Goal: Task Accomplishment & Management: Manage account settings

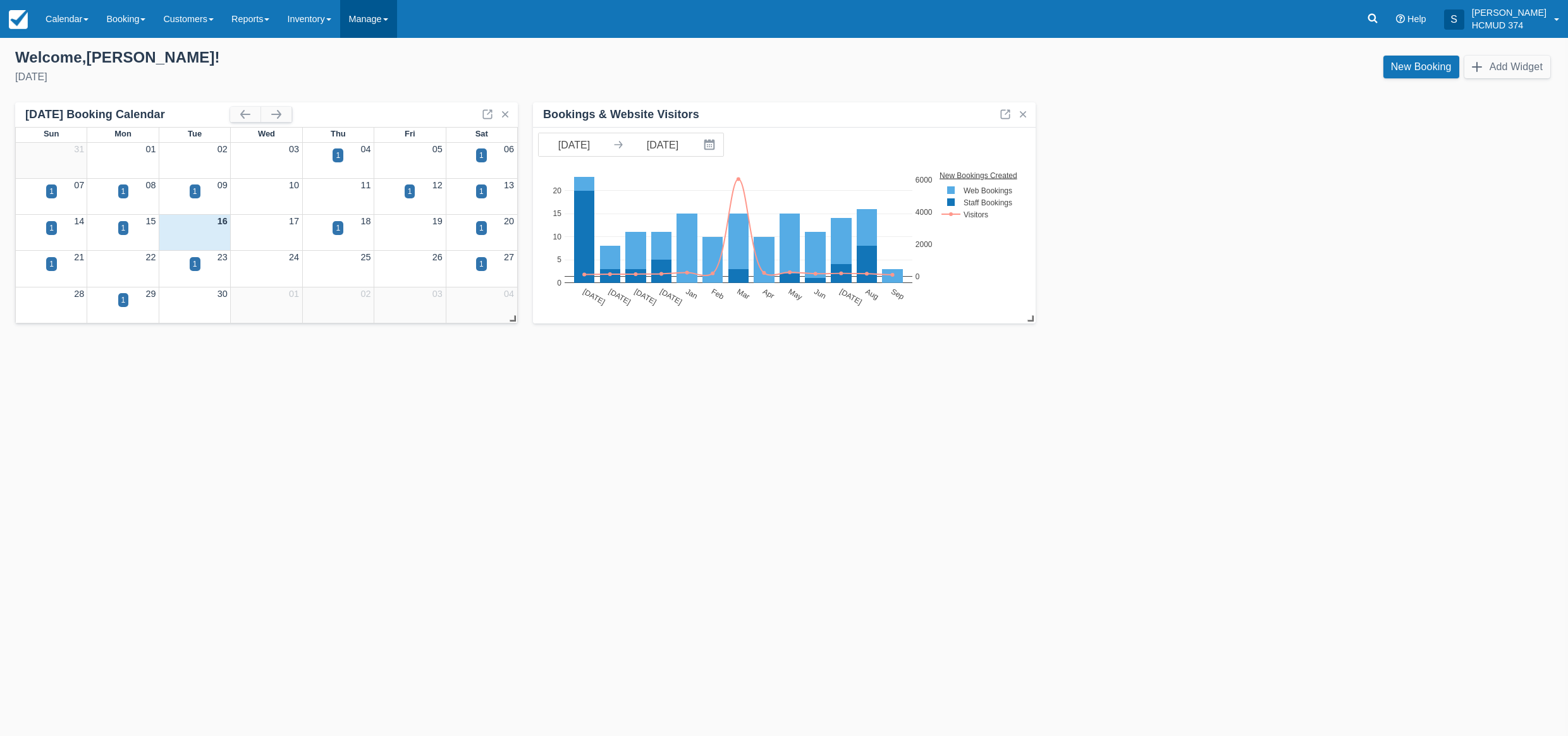
click at [377, 10] on link "Manage" at bounding box center [368, 19] width 57 height 38
click at [399, 189] on link "User Accounts" at bounding box center [391, 187] width 100 height 27
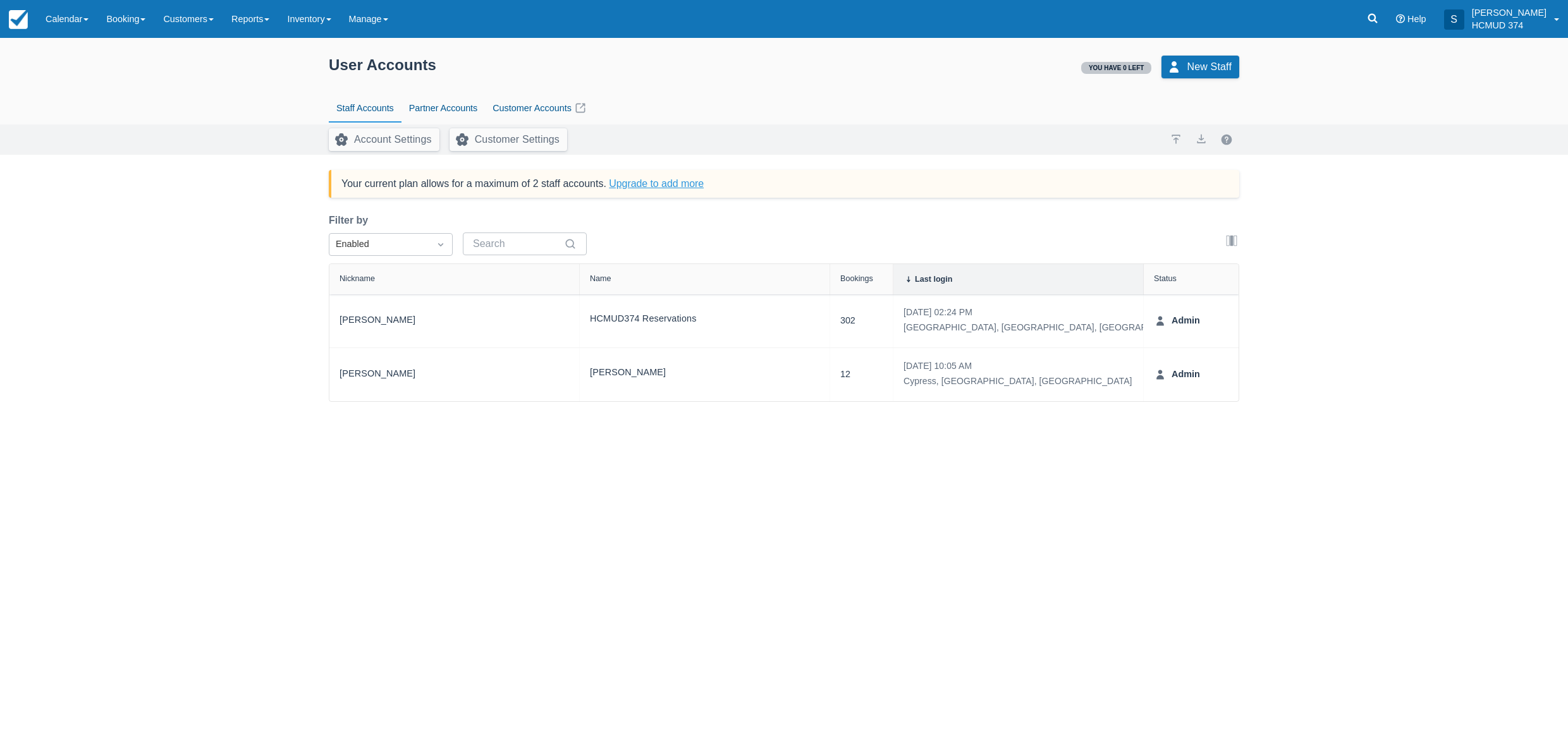
click at [653, 183] on link "Upgrade to add more" at bounding box center [656, 184] width 95 height 11
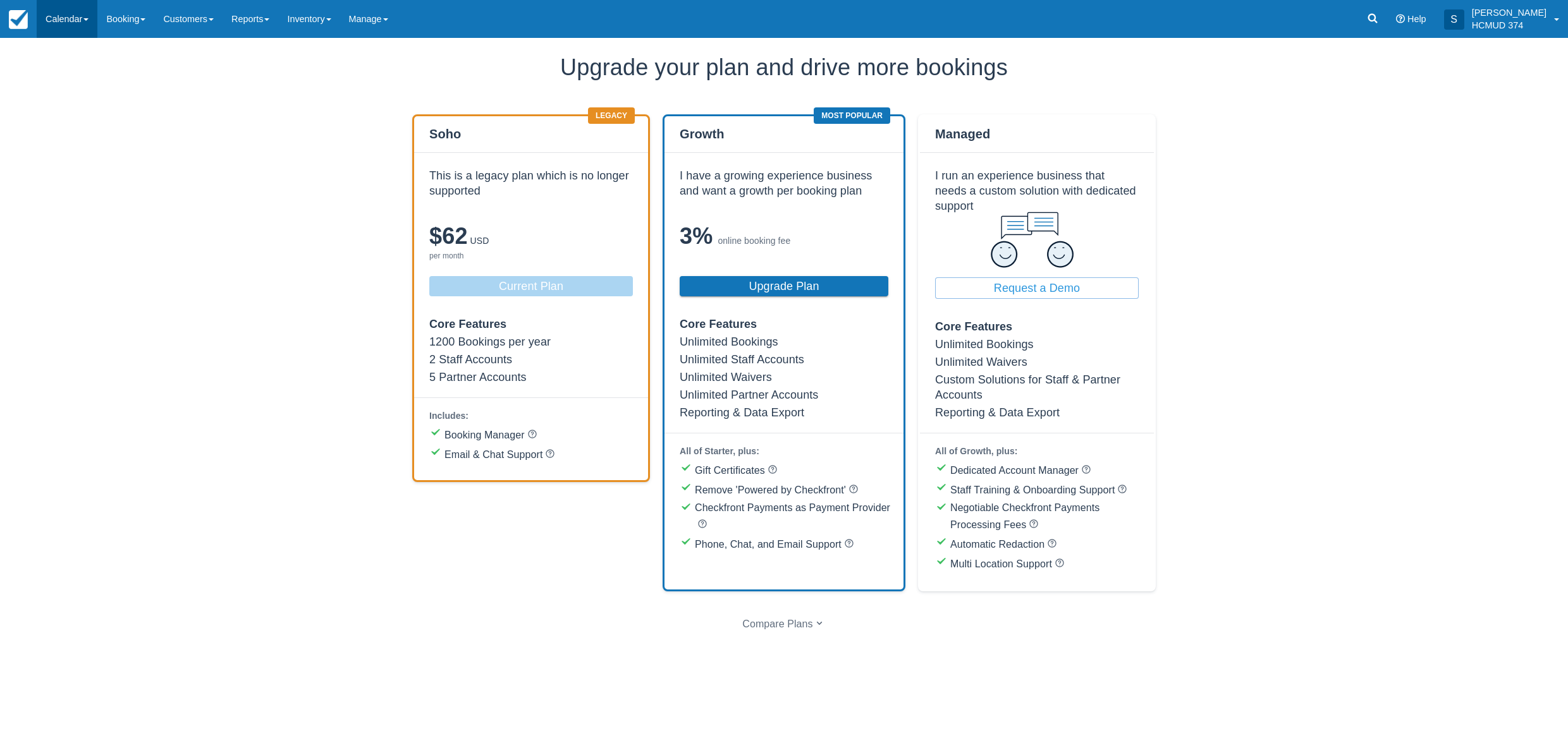
click at [76, 15] on link "Calendar" at bounding box center [67, 19] width 61 height 38
click at [1508, 19] on p "HCMUD 374" at bounding box center [1509, 25] width 74 height 13
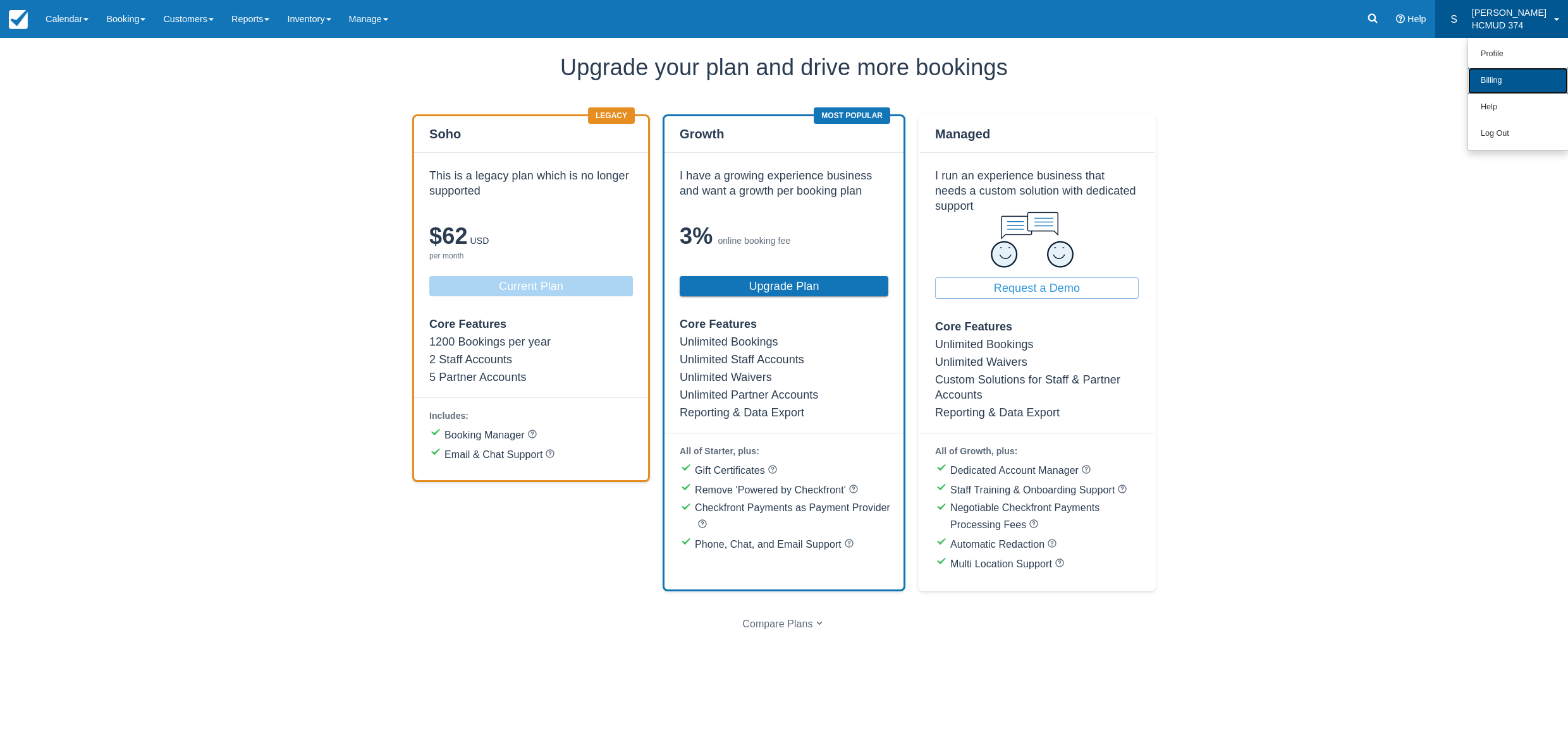
click at [1513, 81] on link "Billing" at bounding box center [1518, 81] width 100 height 27
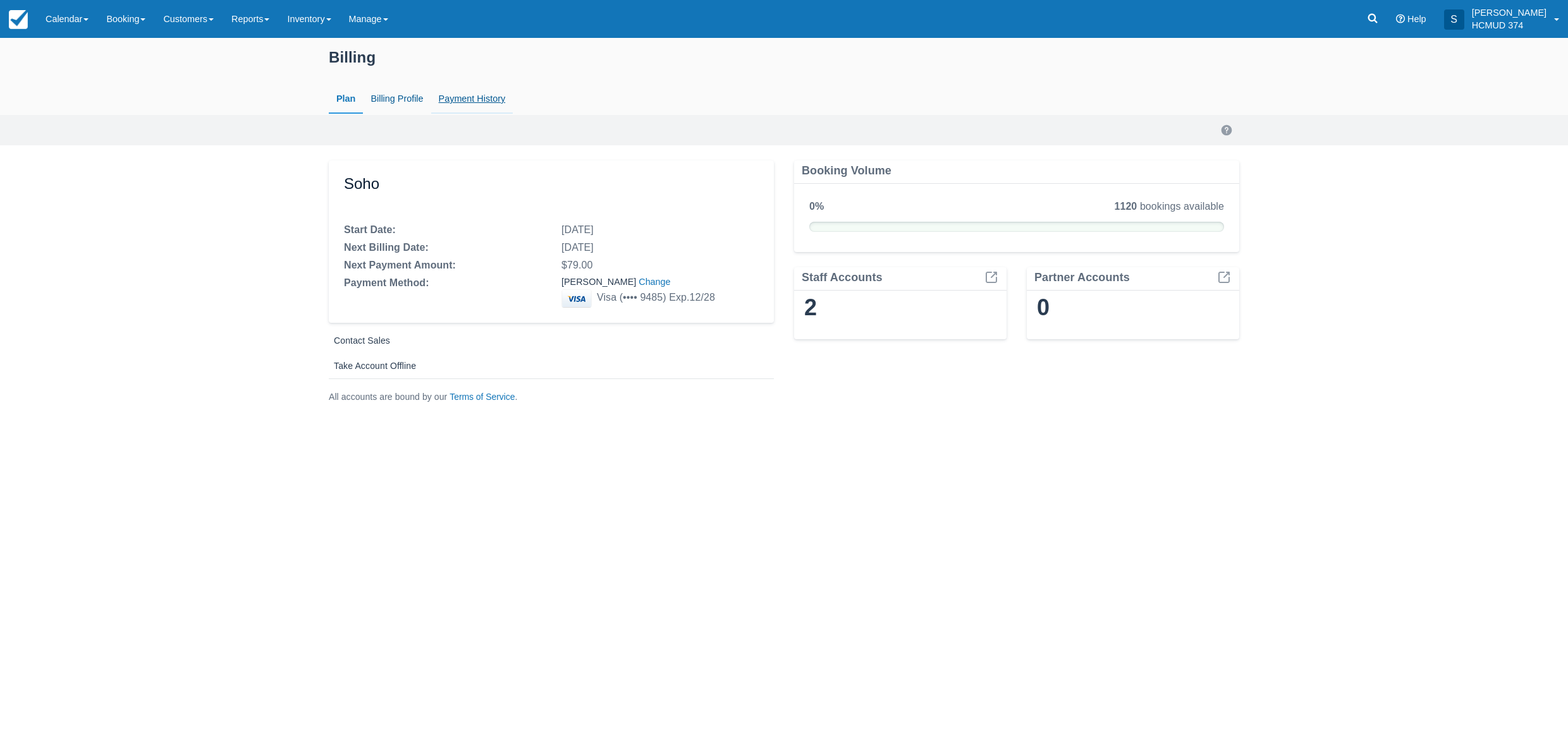
click at [469, 100] on link "Payment History" at bounding box center [472, 99] width 82 height 29
select select "20"
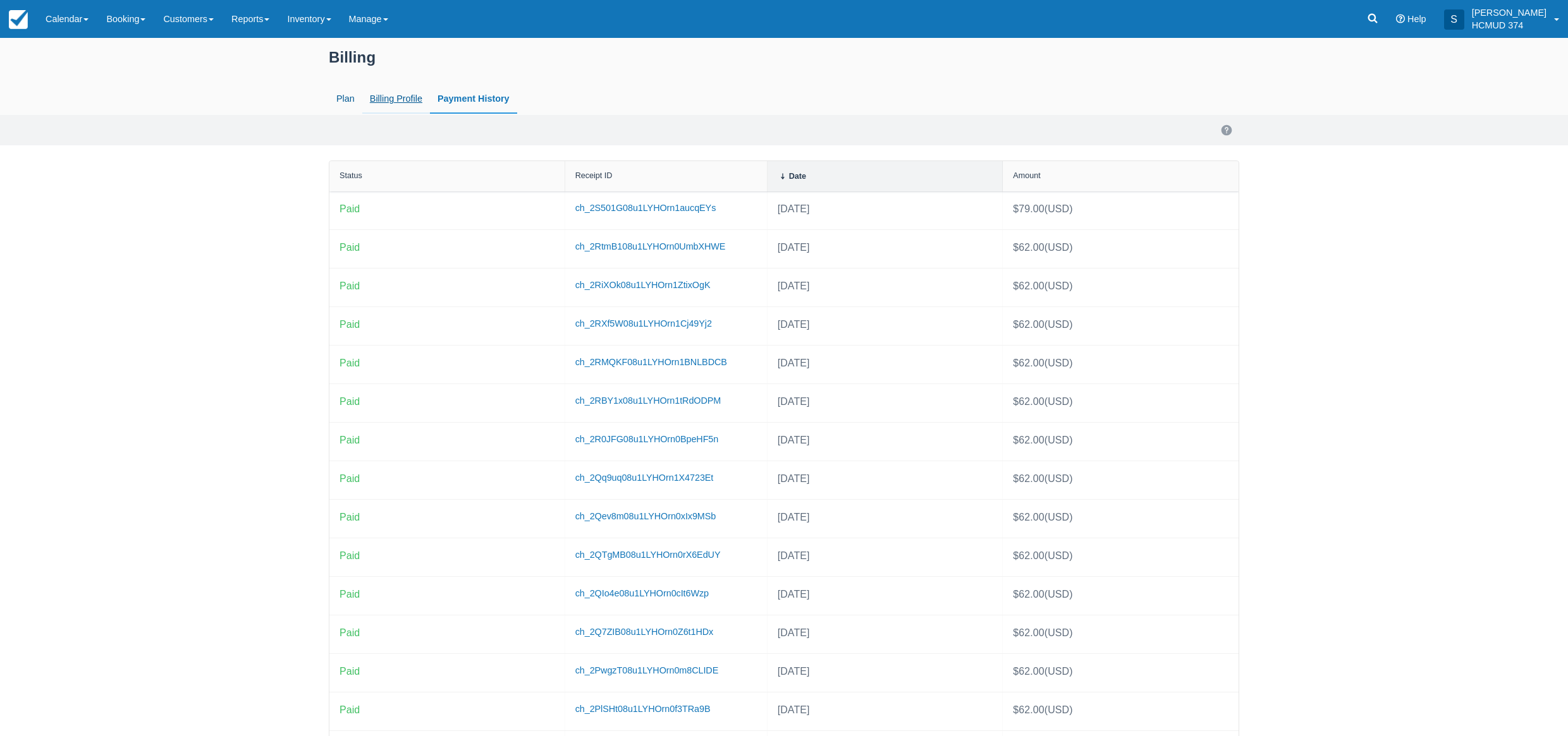
click at [389, 100] on link "Billing Profile" at bounding box center [395, 99] width 68 height 29
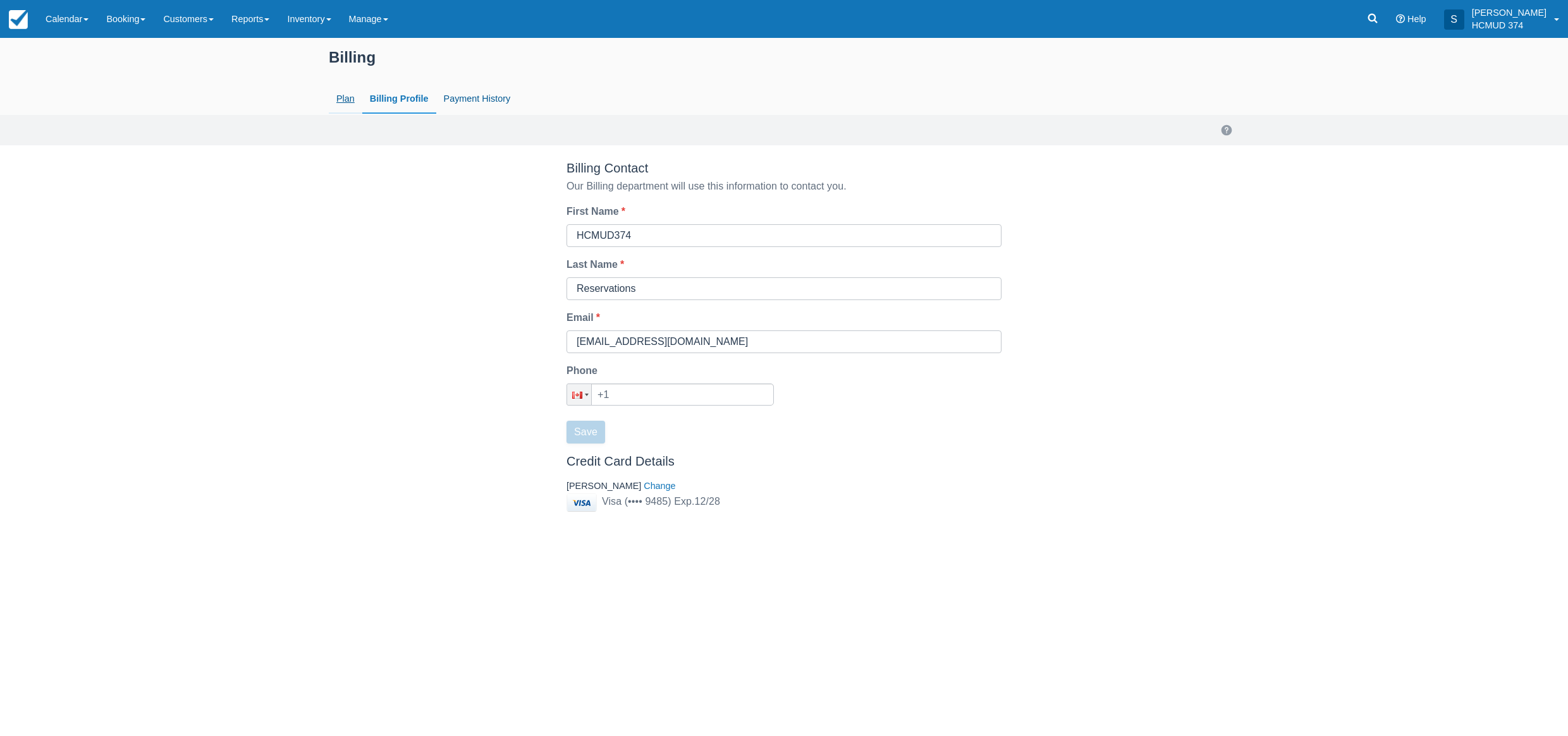
click at [337, 98] on link "Plan" at bounding box center [345, 99] width 33 height 29
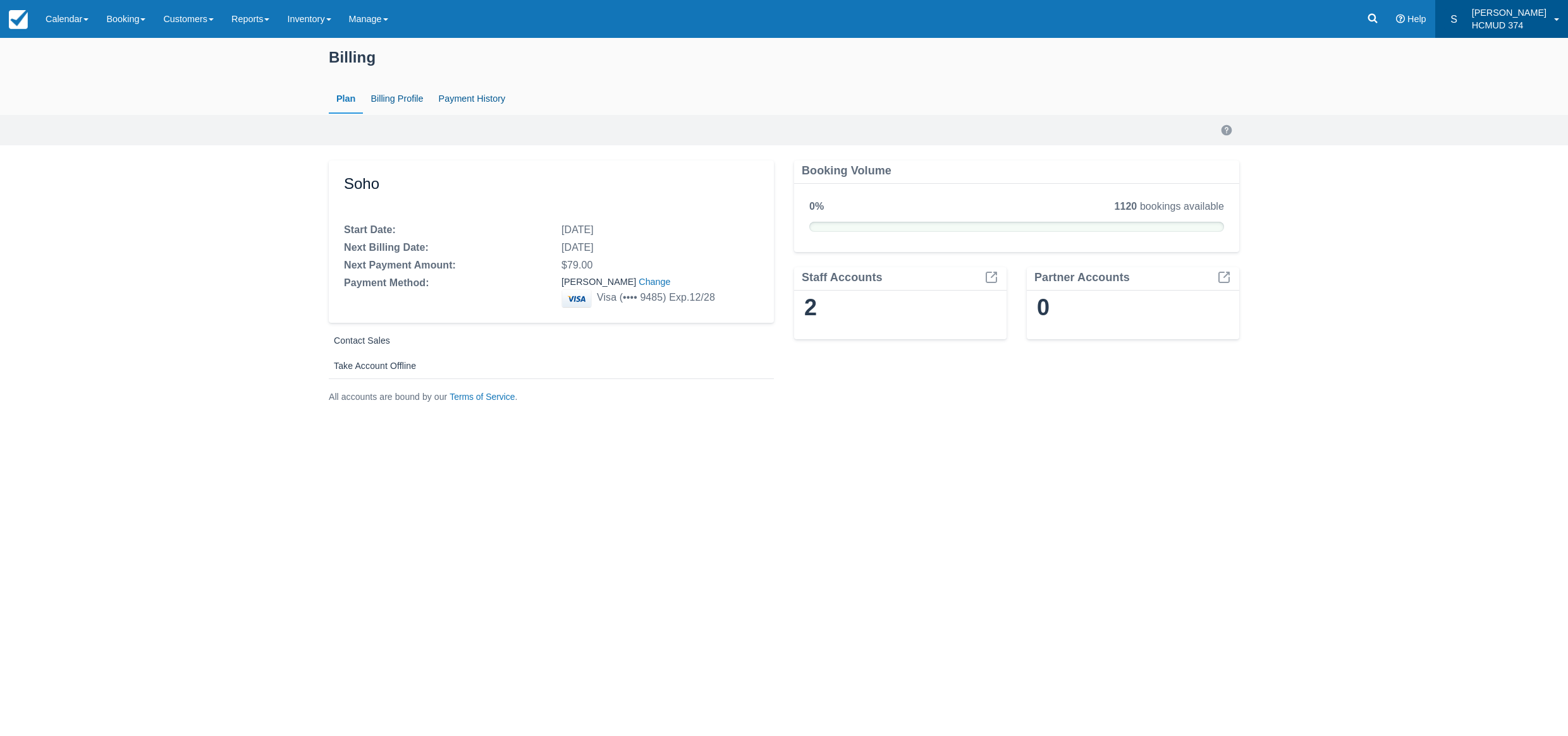
click at [1535, 24] on p "HCMUD 374" at bounding box center [1509, 25] width 74 height 13
click at [394, 98] on link "Billing Profile" at bounding box center [396, 99] width 68 height 29
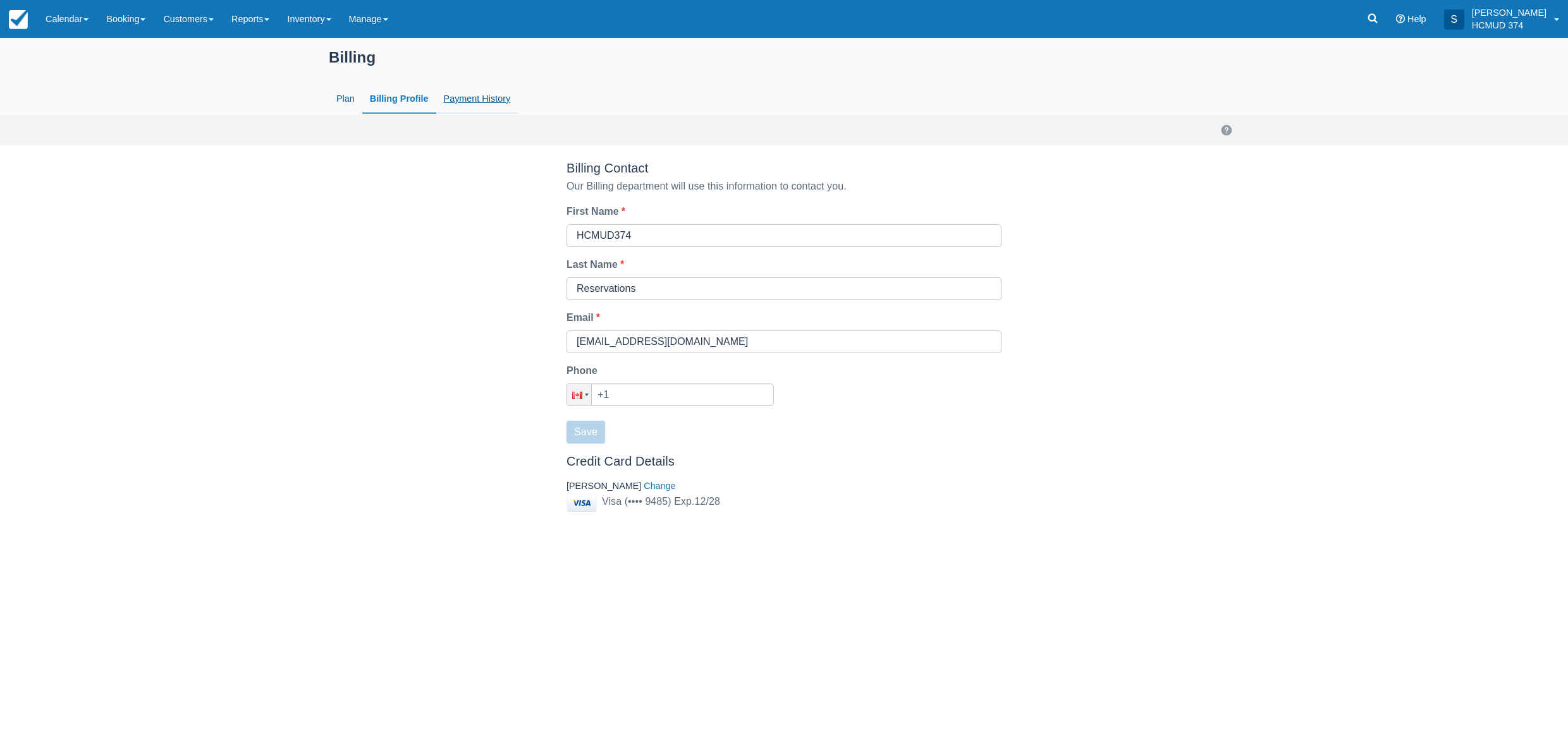
click at [443, 98] on link "Payment History" at bounding box center [477, 99] width 82 height 29
select select "20"
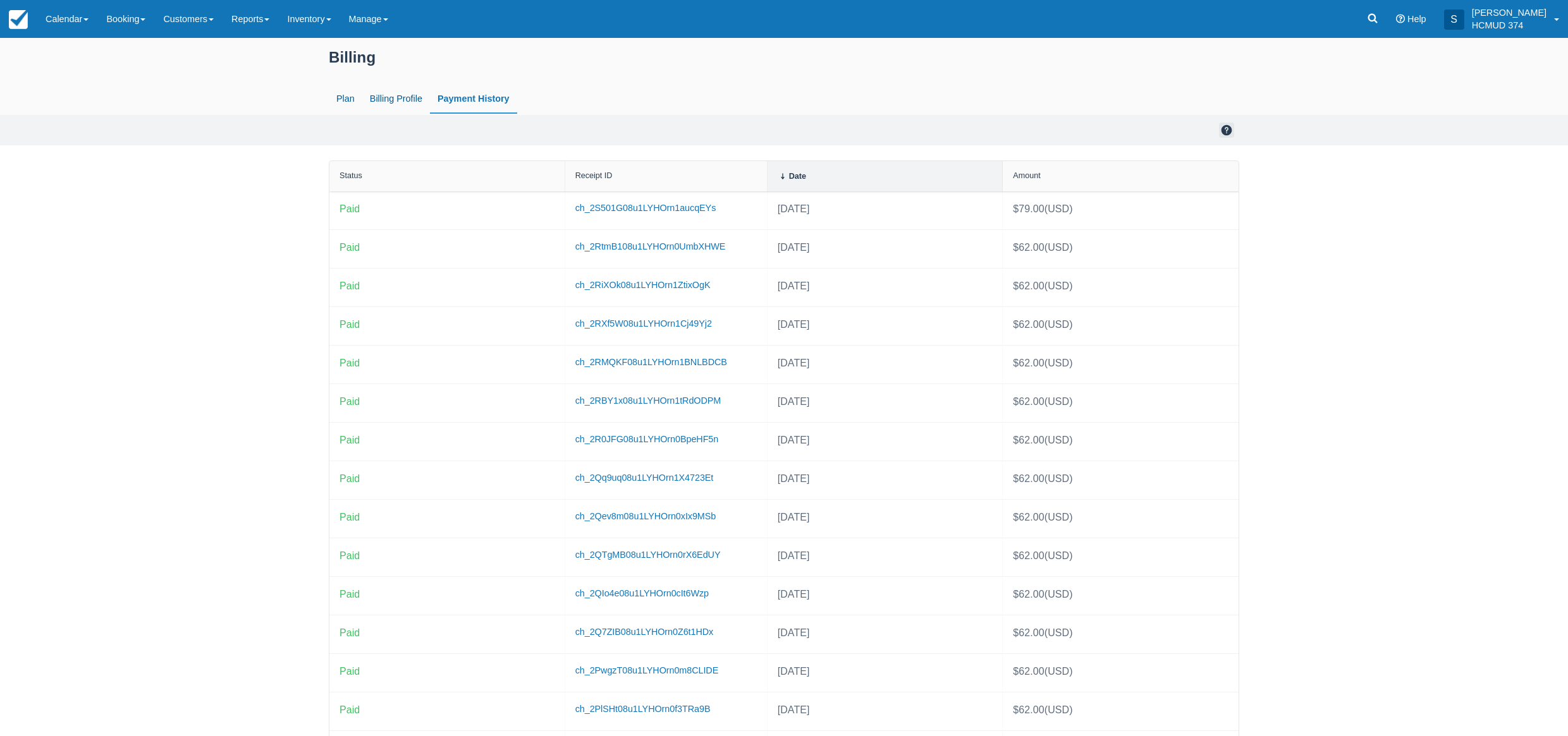
click at [1231, 128] on link at bounding box center [1227, 130] width 15 height 15
click at [348, 97] on link "Plan" at bounding box center [345, 99] width 33 height 29
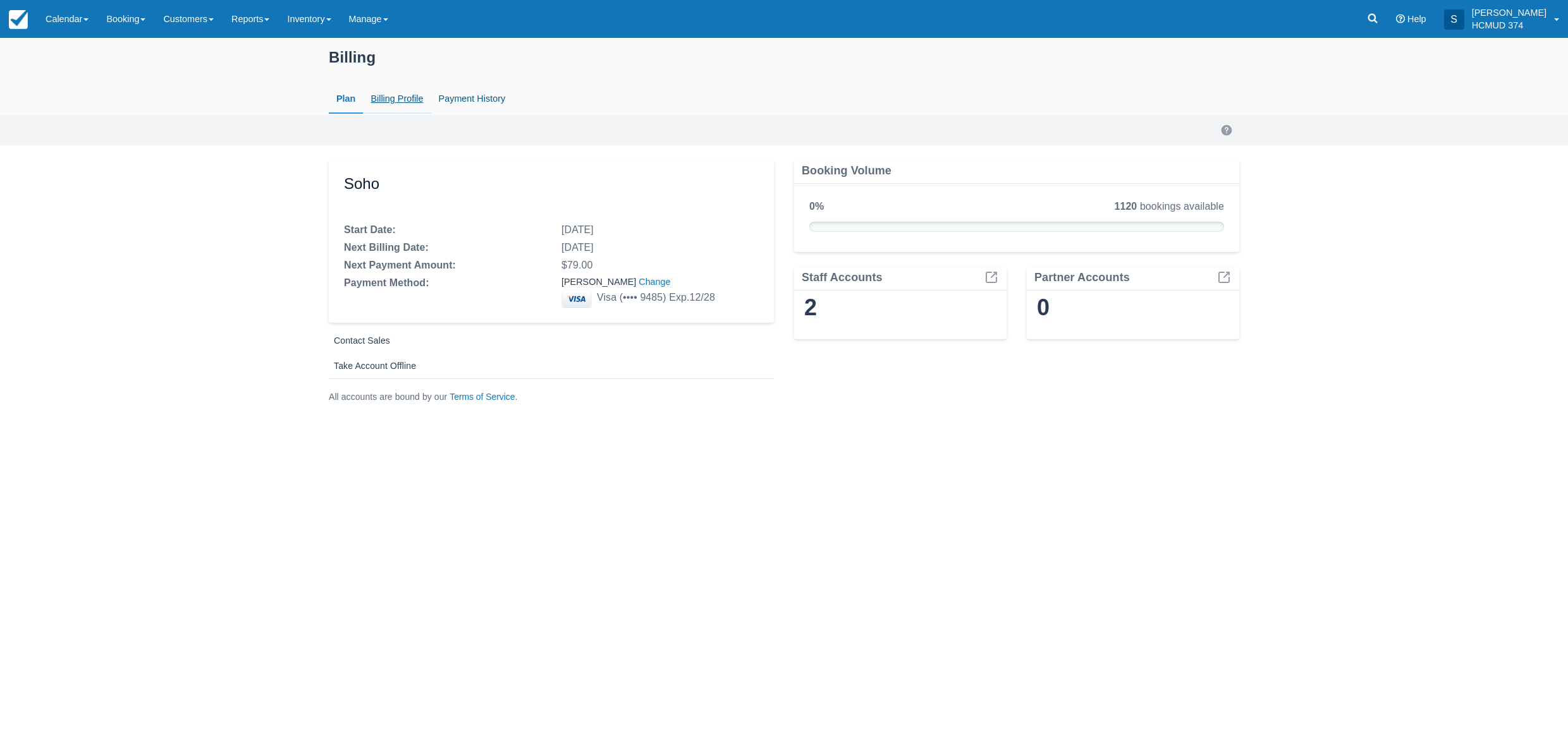
click at [404, 103] on link "Billing Profile" at bounding box center [396, 99] width 68 height 29
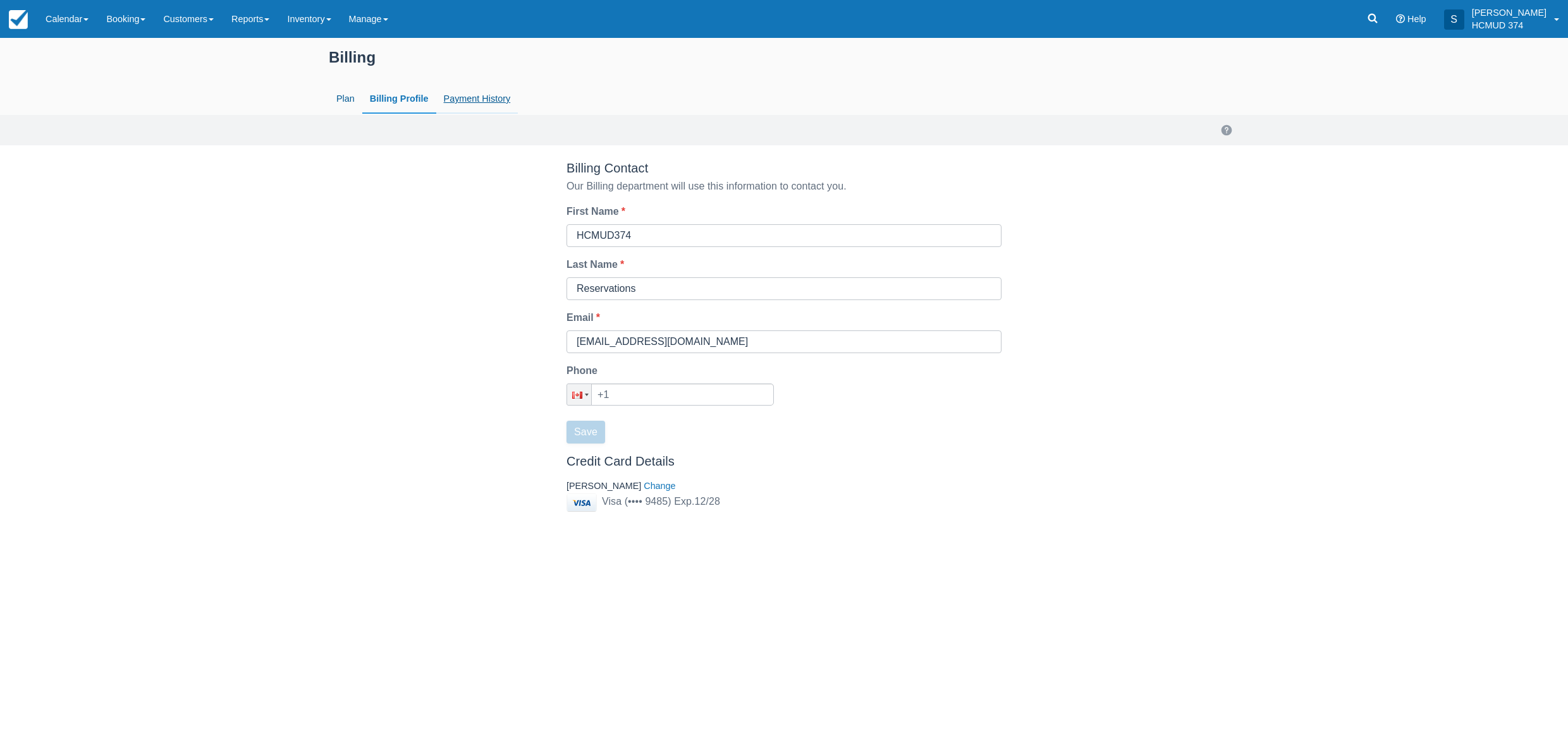
click at [500, 98] on link "Payment History" at bounding box center [477, 99] width 82 height 29
select select "20"
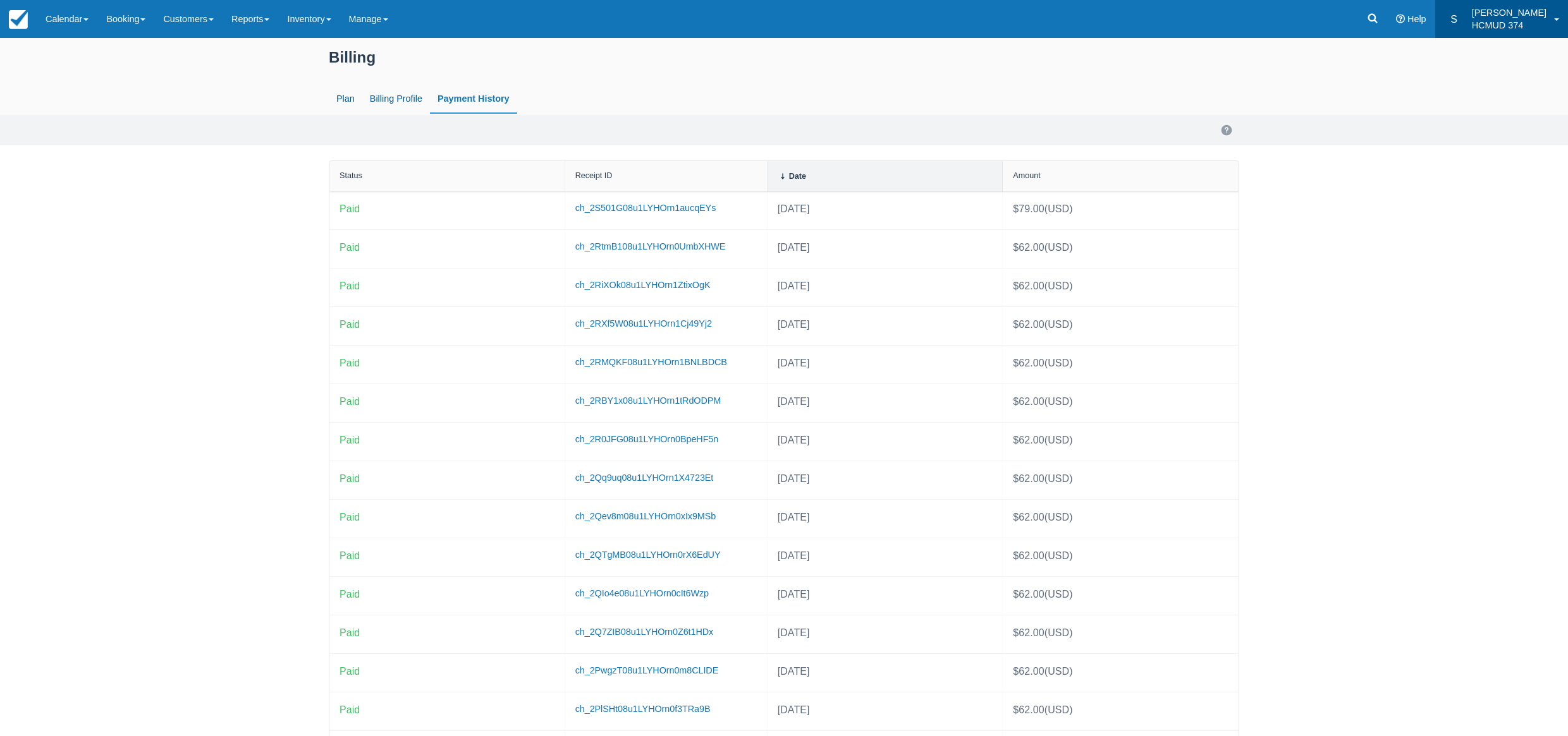
click at [1550, 20] on link "S Shannon HCMUD 374" at bounding box center [1501, 19] width 132 height 38
click at [1501, 125] on link "Log Out" at bounding box center [1518, 134] width 100 height 27
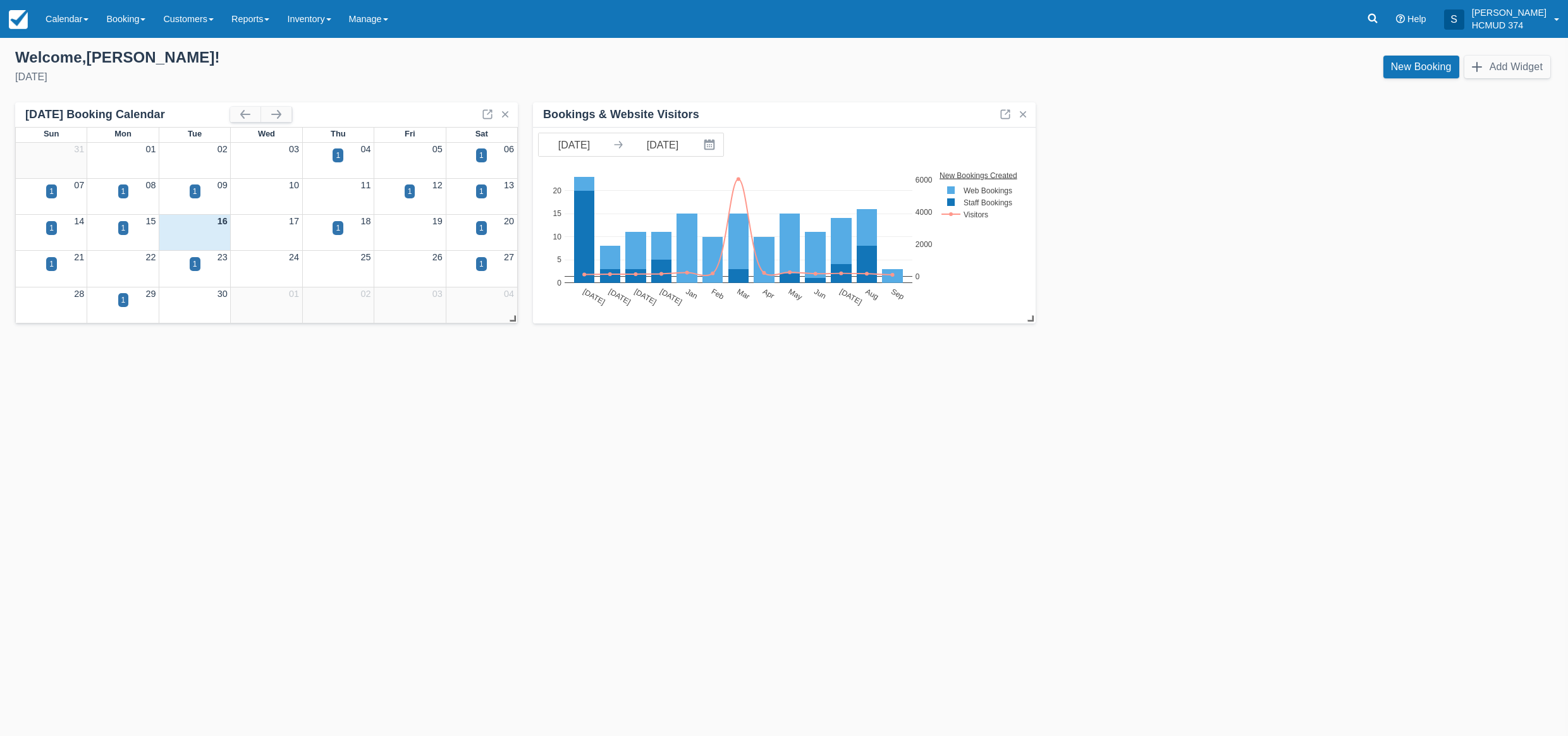
drag, startPoint x: 370, startPoint y: 18, endPoint x: 378, endPoint y: 111, distance: 93.3
click at [370, 18] on link "Manage" at bounding box center [368, 19] width 57 height 38
click at [405, 187] on link "User Accounts" at bounding box center [391, 187] width 100 height 27
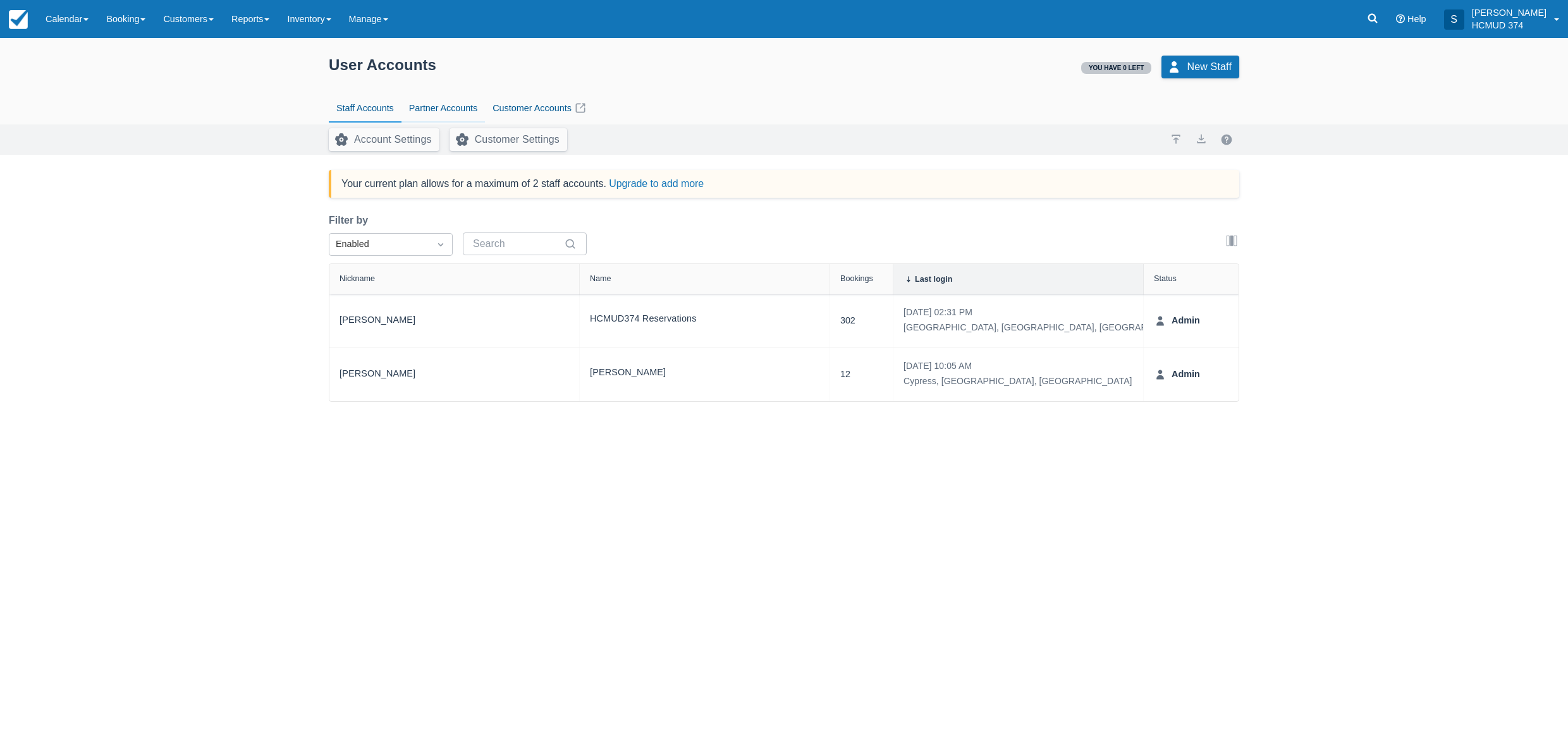
click at [463, 113] on link "Partner Accounts" at bounding box center [443, 109] width 83 height 29
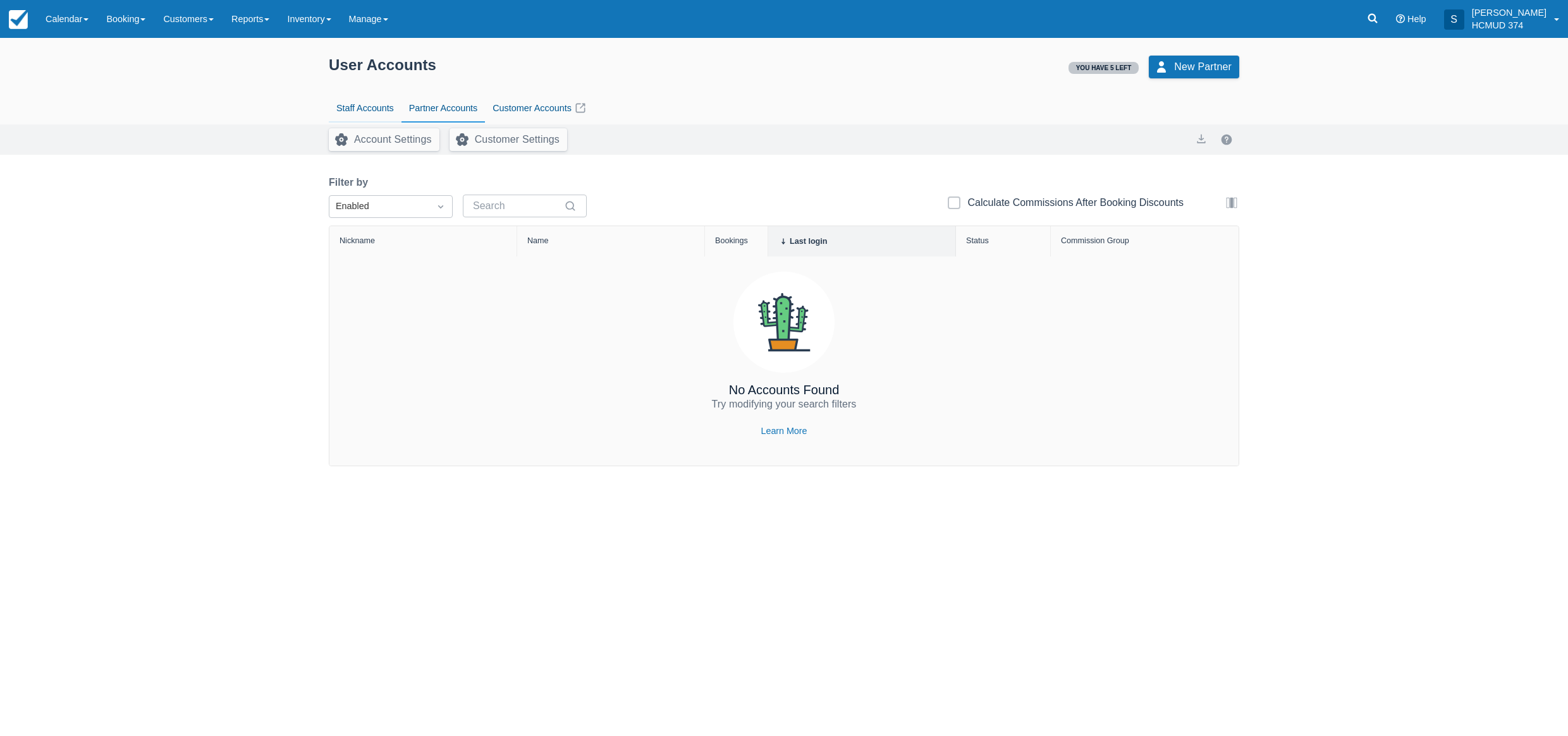
click at [356, 114] on link "Staff Accounts" at bounding box center [365, 109] width 72 height 29
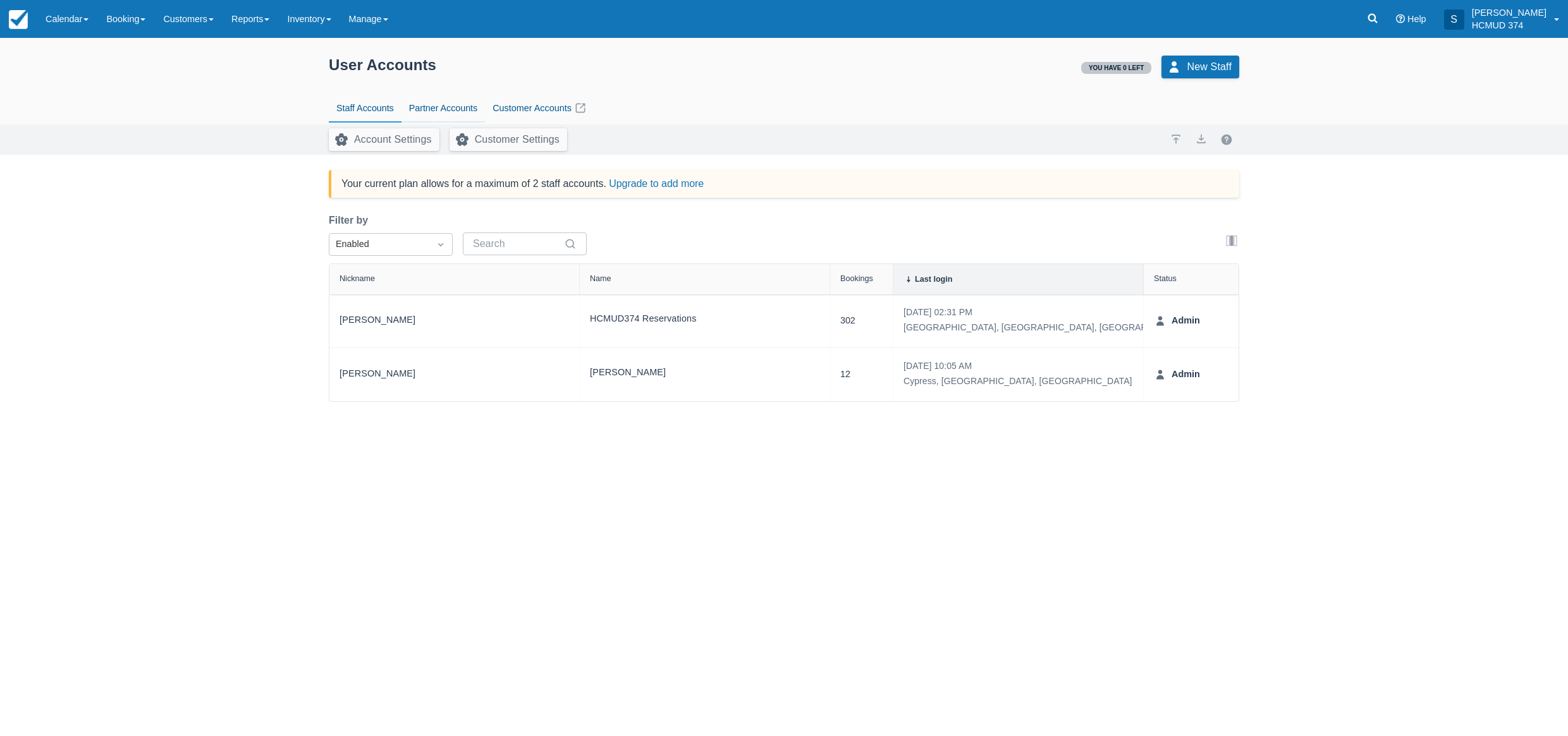
click at [436, 107] on link "Partner Accounts" at bounding box center [443, 109] width 83 height 29
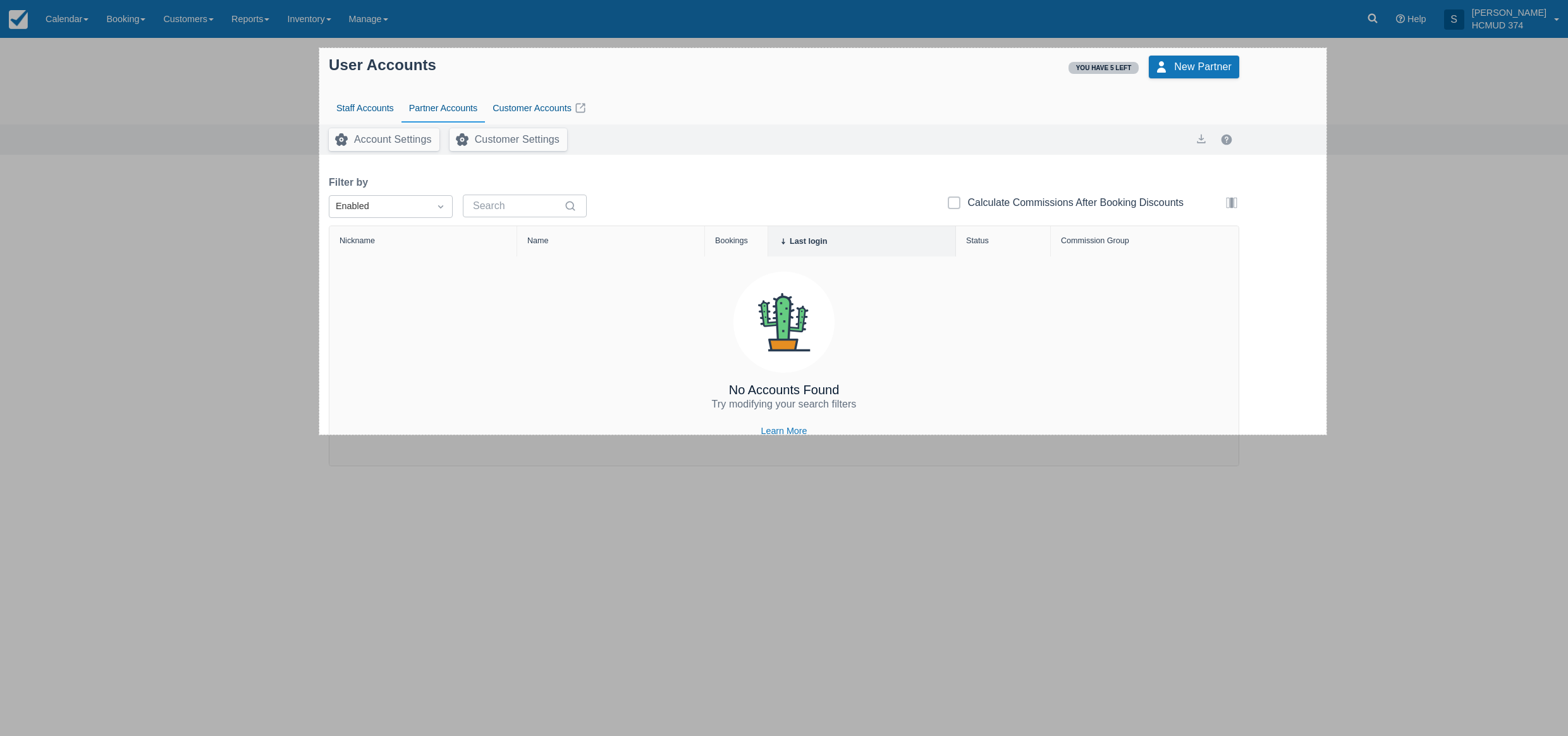
drag, startPoint x: 346, startPoint y: 58, endPoint x: 1326, endPoint y: 435, distance: 1050.0
click at [1326, 435] on div "1593 X 612" at bounding box center [784, 368] width 1568 height 736
click at [1356, 401] on link "Capture" at bounding box center [1356, 398] width 33 height 14
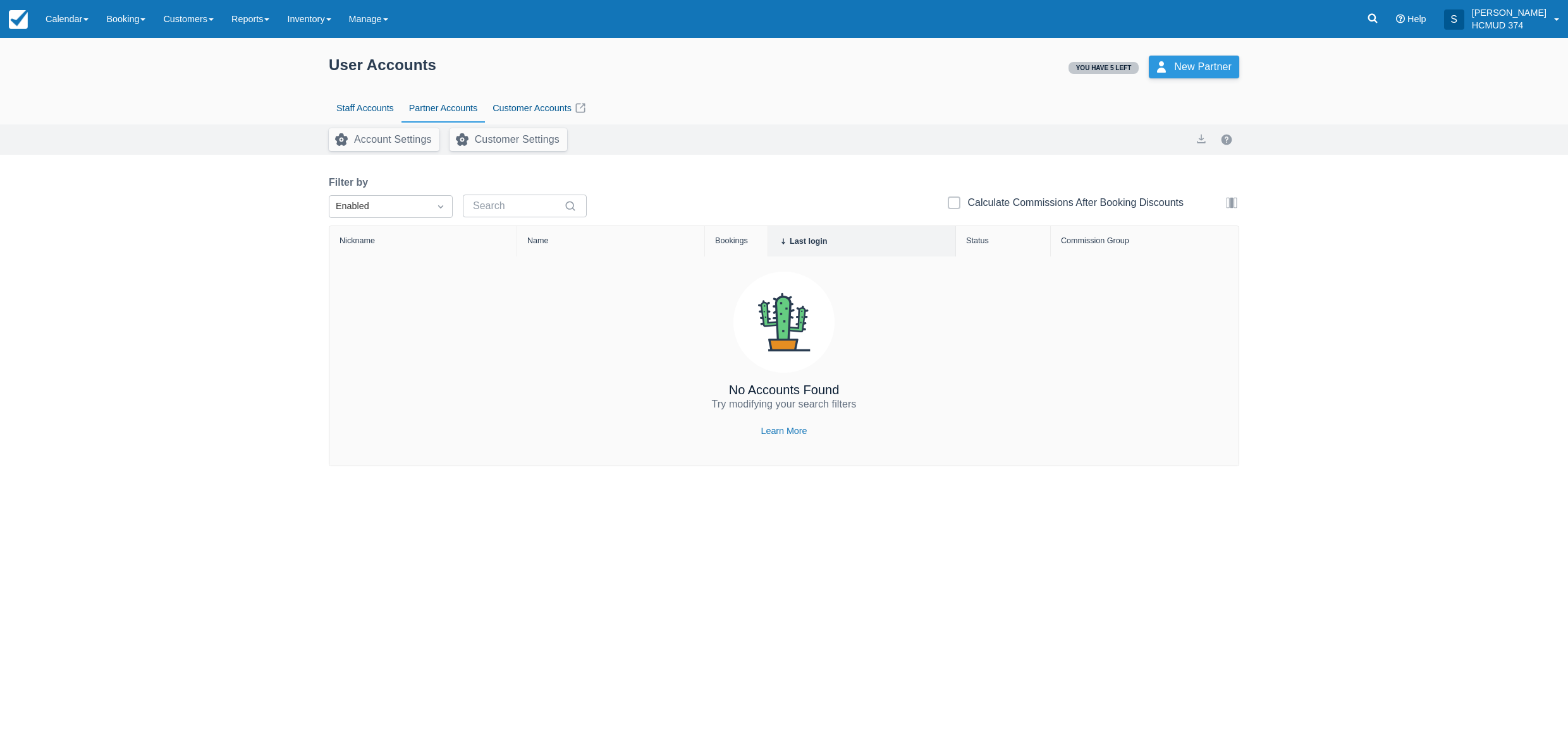
click at [1223, 65] on link "New Partner" at bounding box center [1194, 66] width 90 height 23
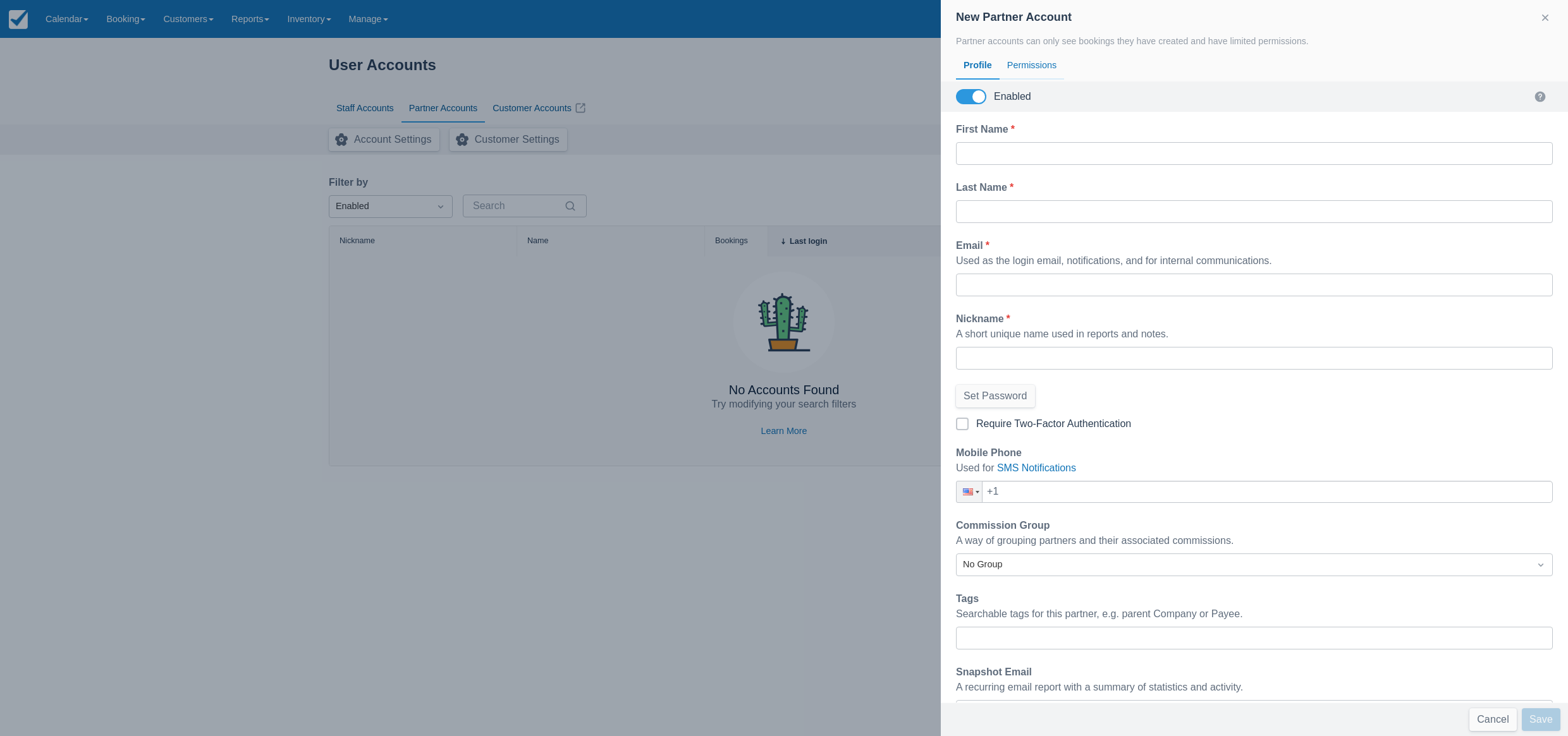
drag, startPoint x: 1045, startPoint y: 68, endPoint x: 1017, endPoint y: 67, distance: 28.0
click at [1039, 68] on div "Permissions" at bounding box center [1032, 66] width 64 height 29
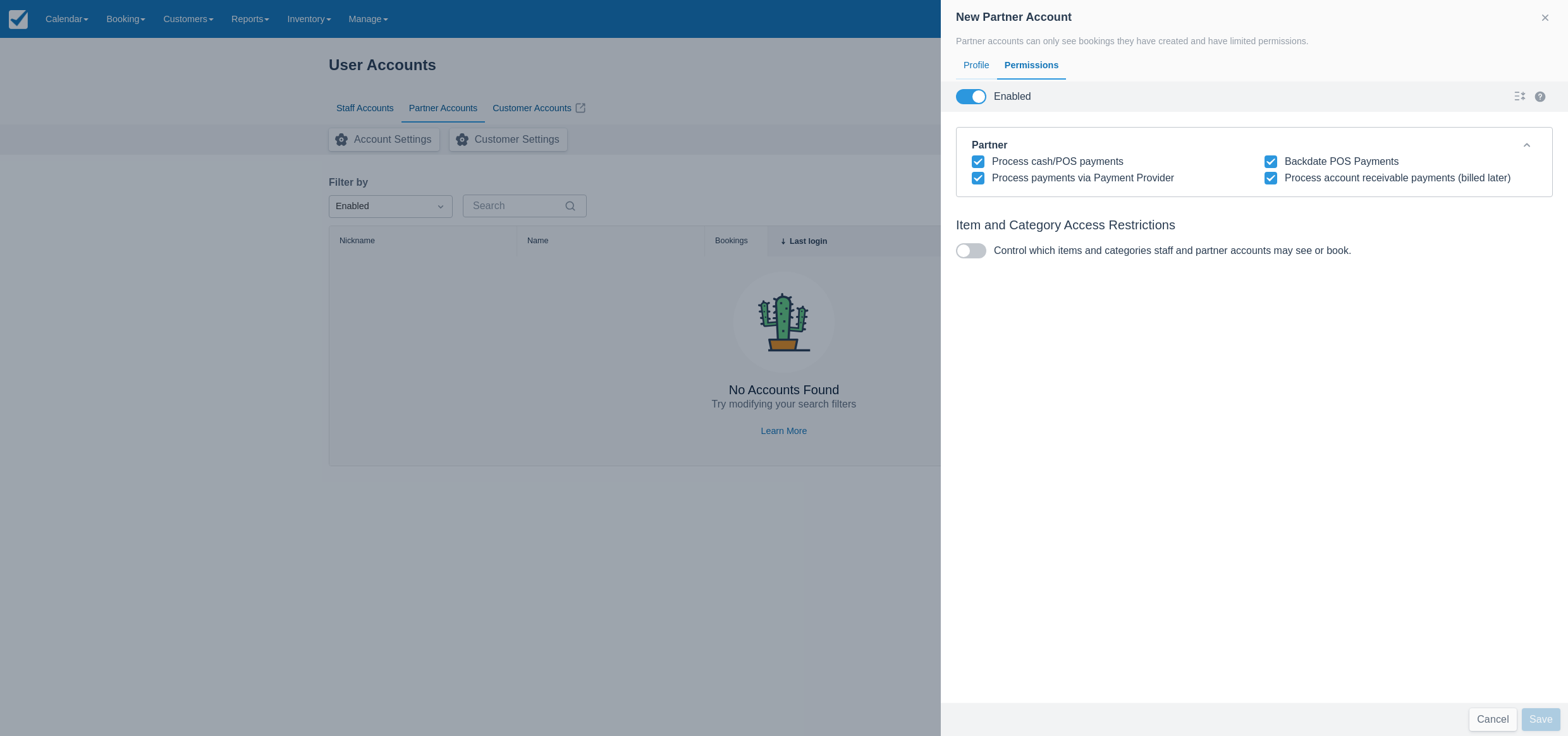
click at [977, 67] on div "Profile" at bounding box center [977, 66] width 41 height 29
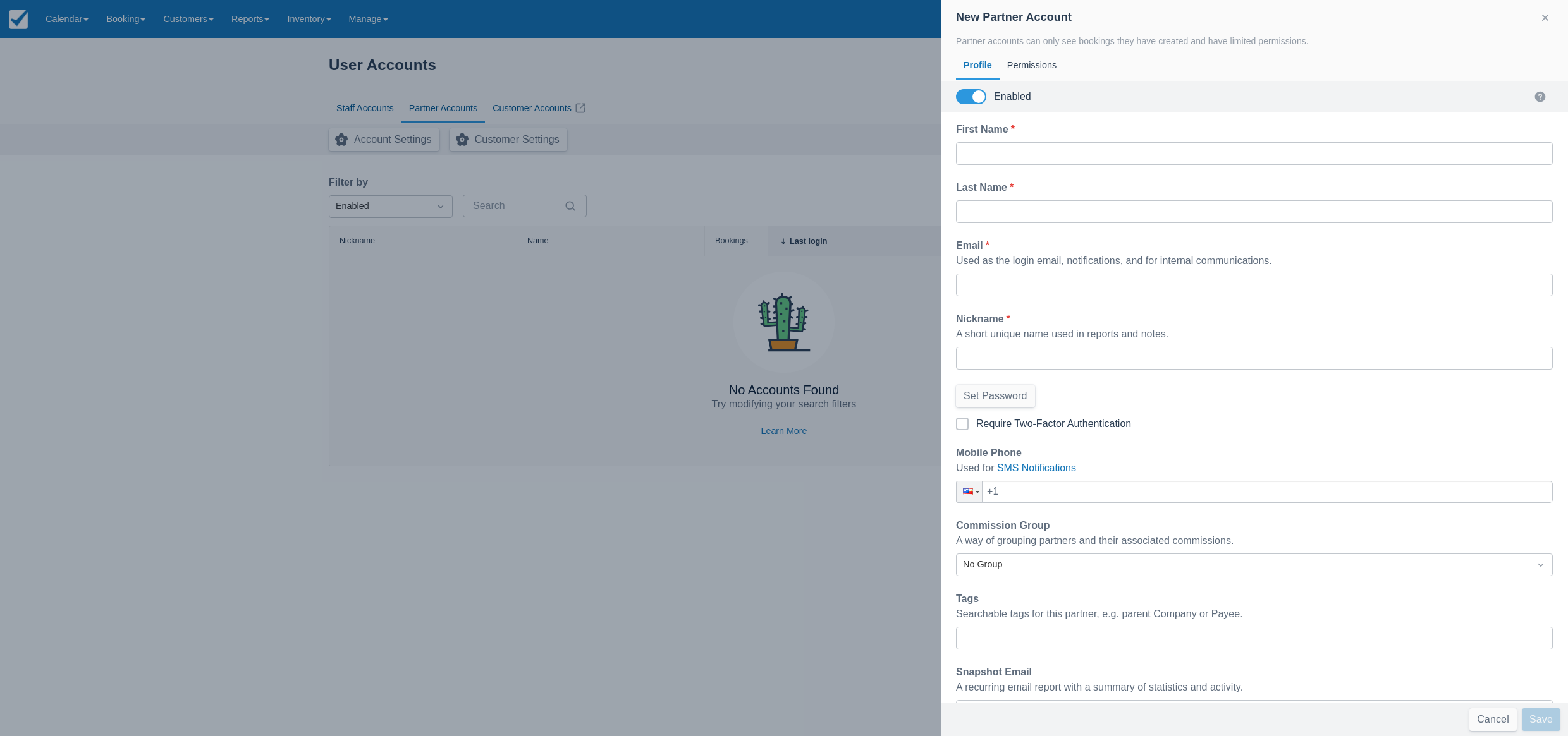
click at [1541, 11] on button "button" at bounding box center [1545, 18] width 15 height 15
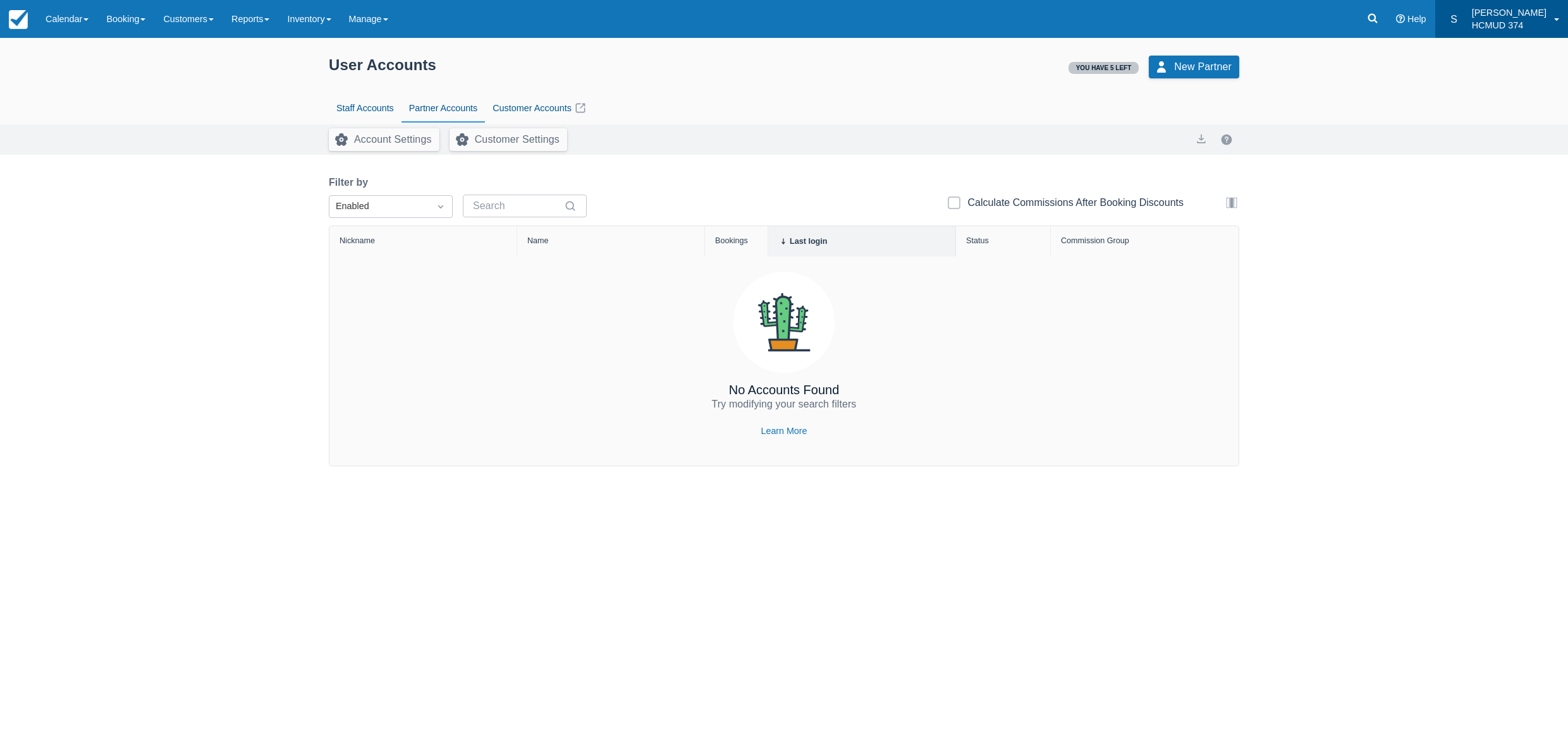
click at [1520, 23] on p "HCMUD 374" at bounding box center [1509, 25] width 74 height 13
click at [1484, 139] on link "Log Out" at bounding box center [1518, 134] width 100 height 27
